Goal: Information Seeking & Learning: Understand process/instructions

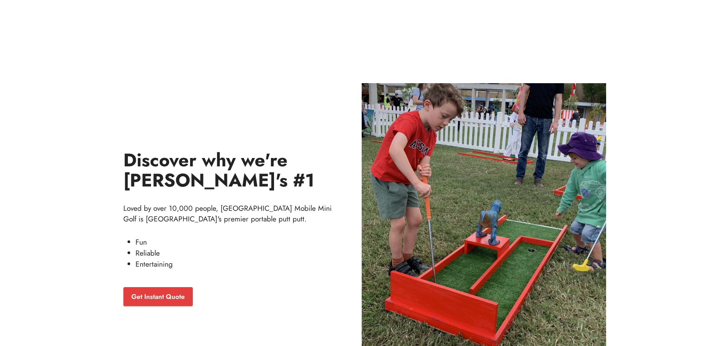
scroll to position [2708, 0]
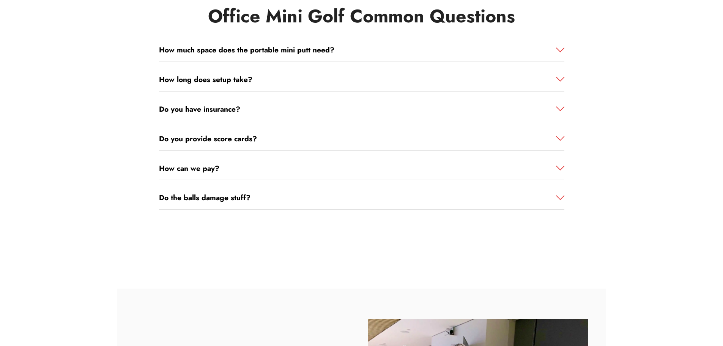
scroll to position [4149, 0]
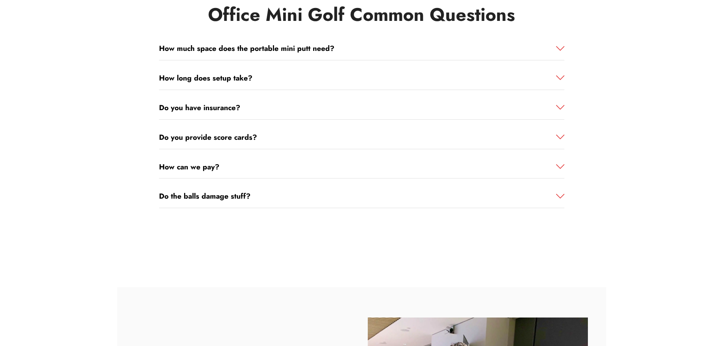
click at [270, 60] on div "How long does setup take?" at bounding box center [361, 49] width 405 height 24
click at [564, 74] on span at bounding box center [560, 78] width 8 height 8
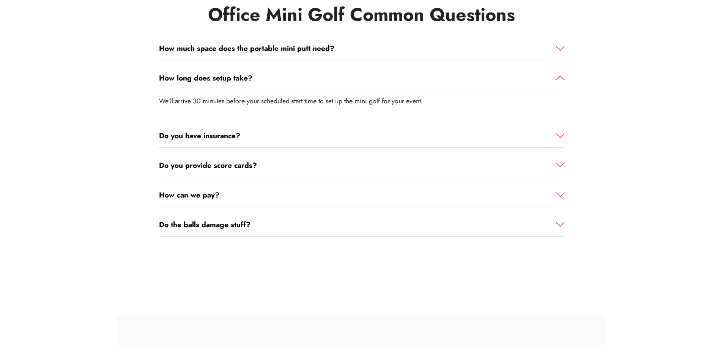
click at [563, 74] on span at bounding box center [560, 78] width 8 height 8
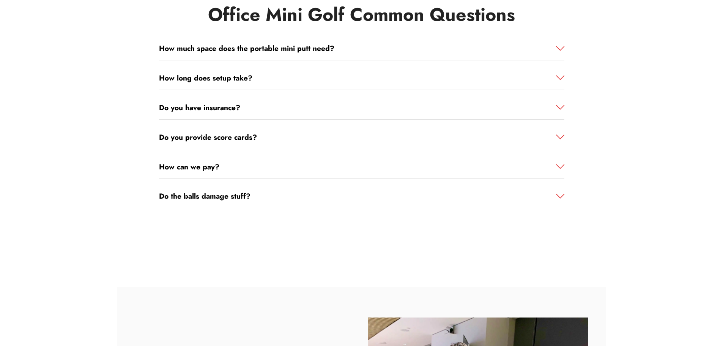
click at [498, 43] on link "How much space does the portable mini putt need?" at bounding box center [361, 48] width 405 height 11
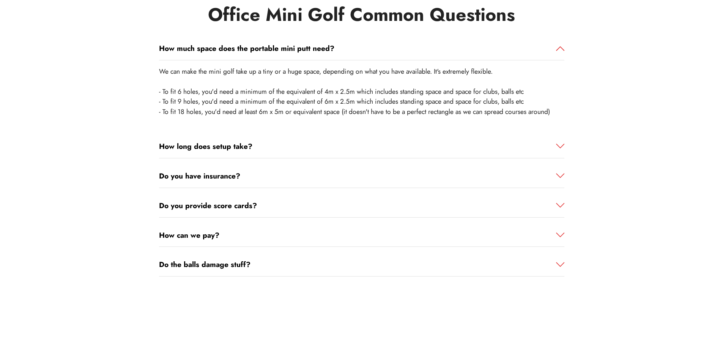
click at [343, 200] on link "Do you provide score cards?" at bounding box center [361, 205] width 405 height 11
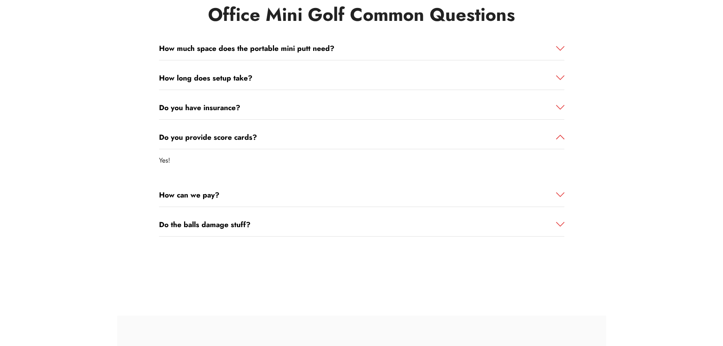
click at [341, 189] on link "How can we pay?" at bounding box center [361, 194] width 405 height 11
